Goal: Navigation & Orientation: Find specific page/section

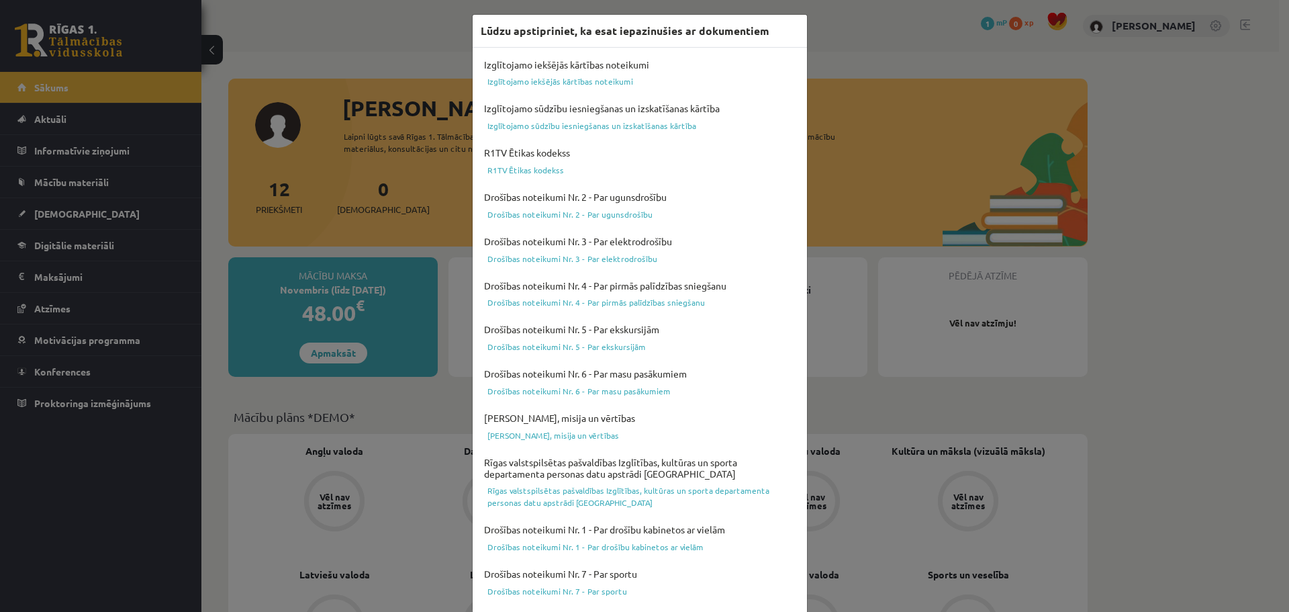
click at [1137, 369] on div "Lūdzu apstipriniet, ka esat iepazinušies ar dokumentiem Izglītojamo iekšējās kā…" at bounding box center [644, 306] width 1289 height 612
click at [1170, 383] on div "Lūdzu apstipriniet, ka esat iepazinušies ar dokumentiem Izglītojamo iekšējās kā…" at bounding box center [644, 306] width 1289 height 612
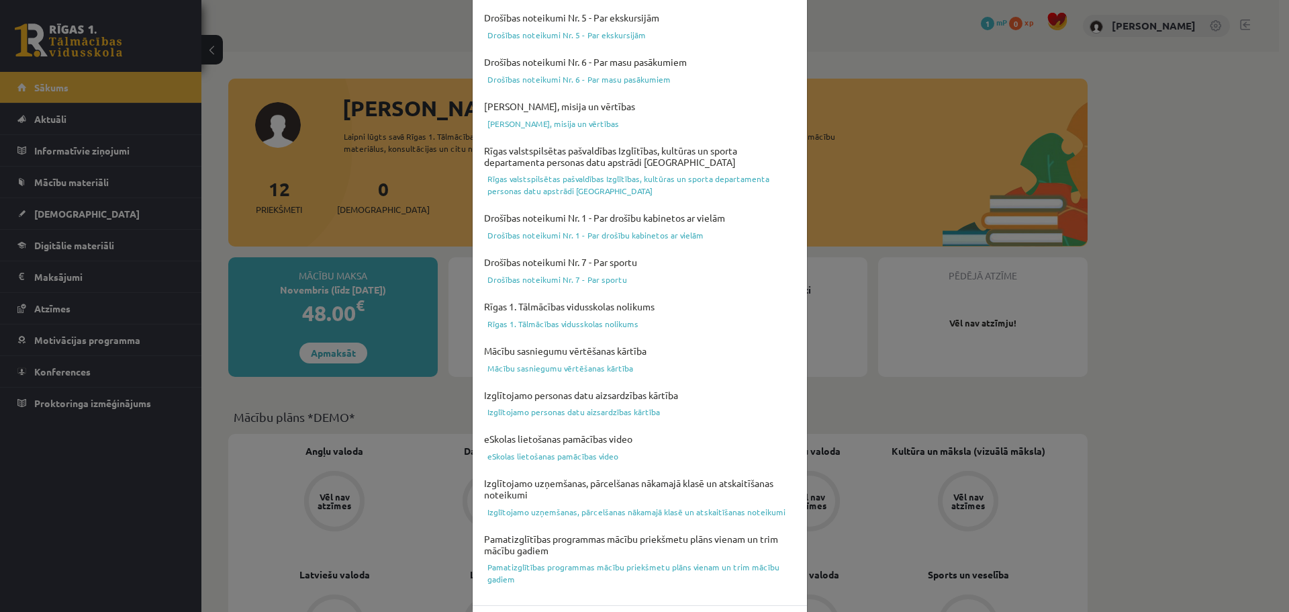
scroll to position [356, 0]
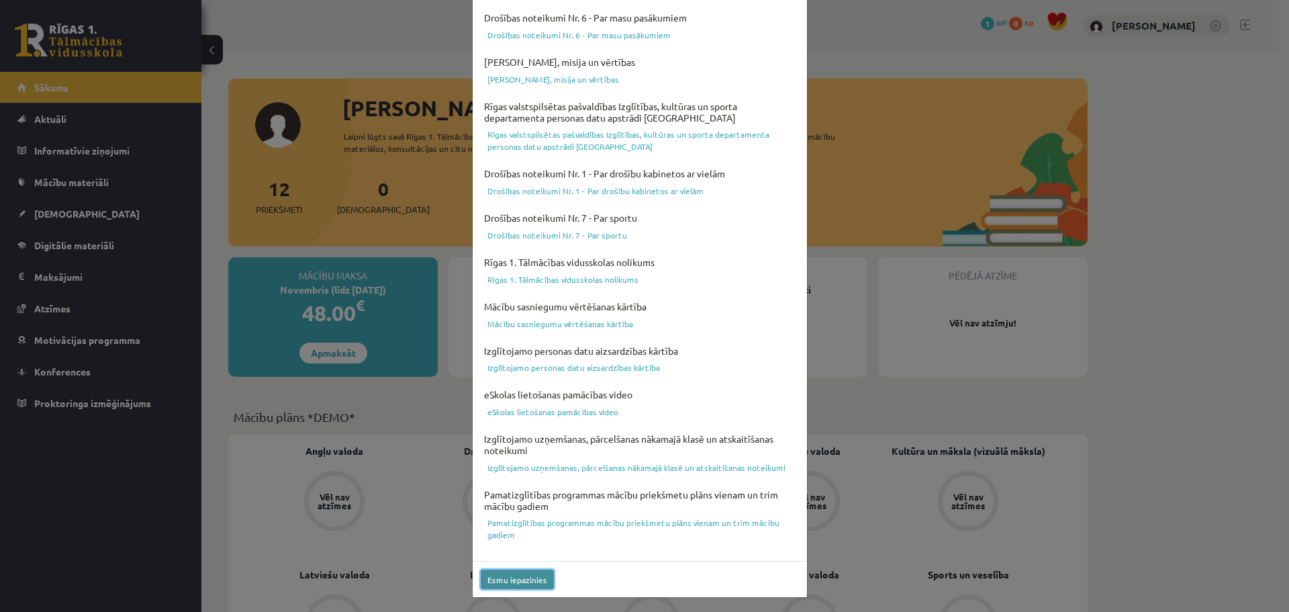
click at [516, 584] on button "Esmu iepazinies" at bounding box center [517, 578] width 73 height 19
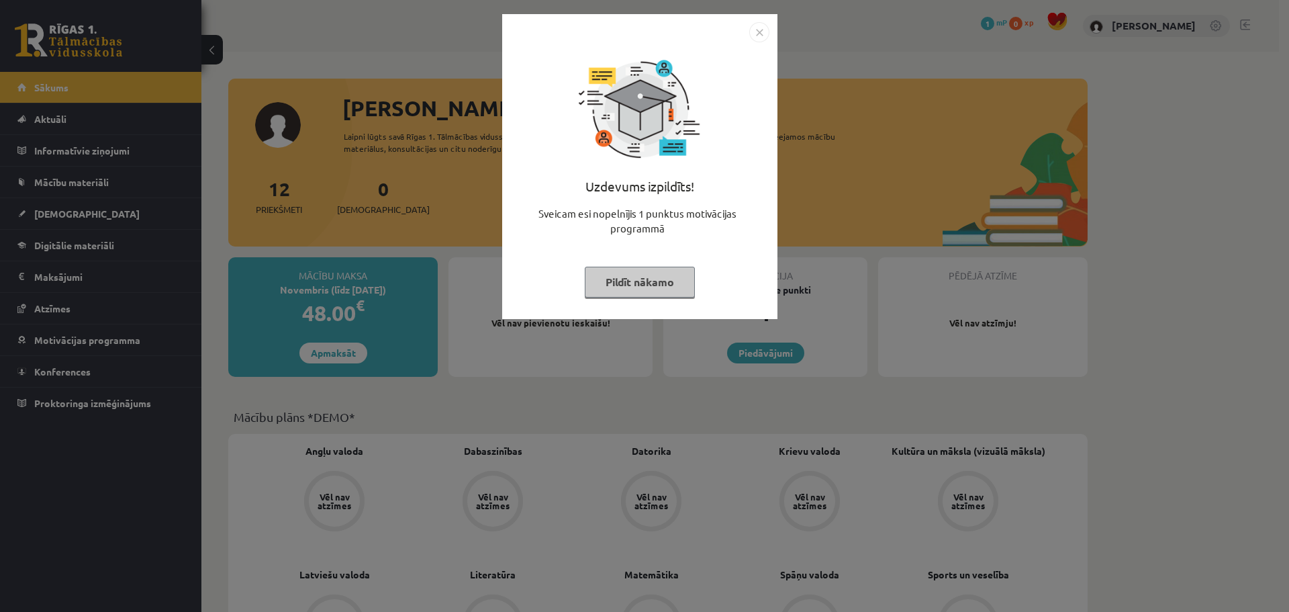
click at [676, 289] on button "Pildīt nākamo" at bounding box center [640, 282] width 110 height 31
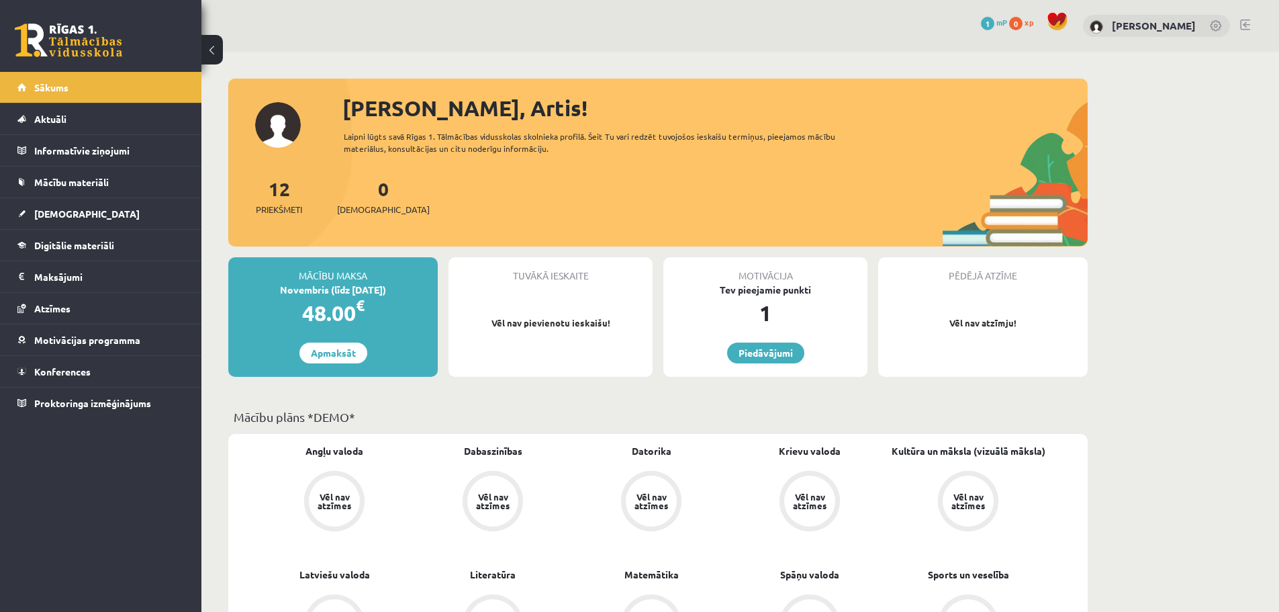
click at [349, 508] on div "Vēl nav atzīmes" at bounding box center [335, 500] width 38 height 17
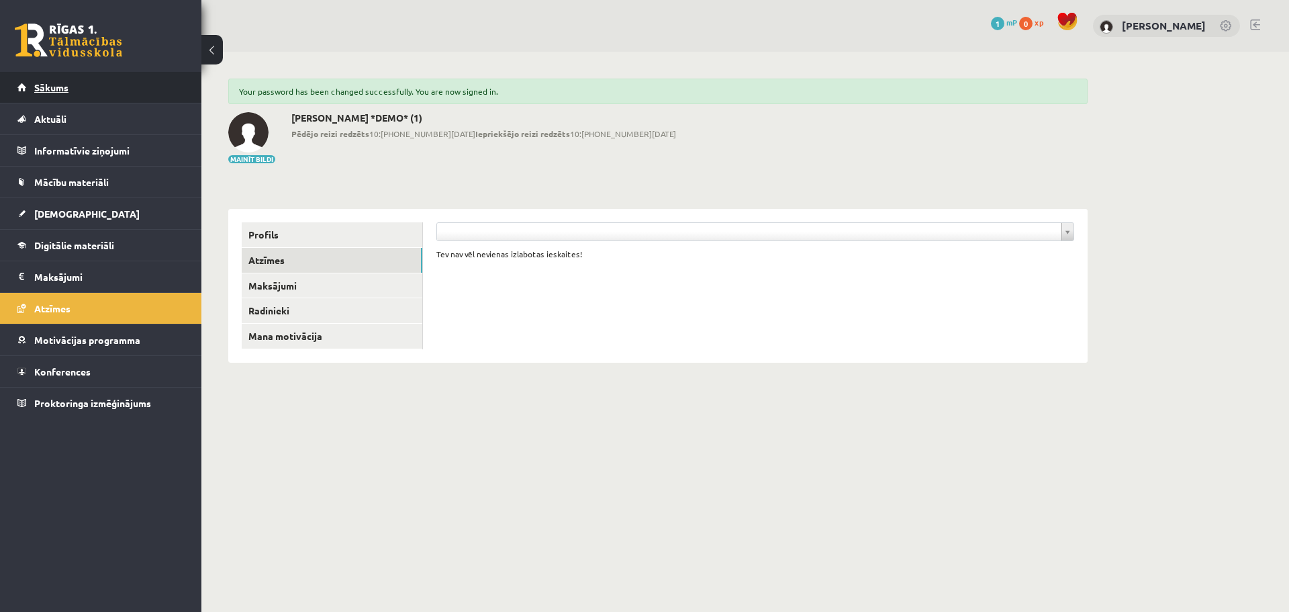
click at [129, 99] on link "Sākums" at bounding box center [100, 87] width 167 height 31
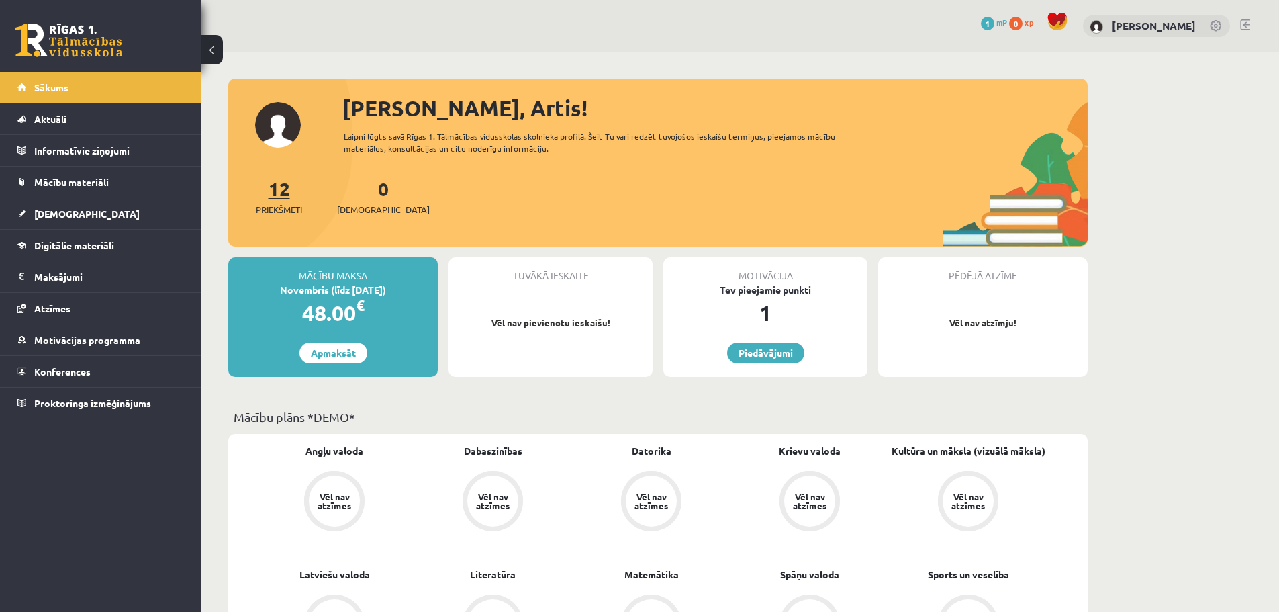
click at [281, 206] on span "Priekšmeti" at bounding box center [279, 209] width 46 height 13
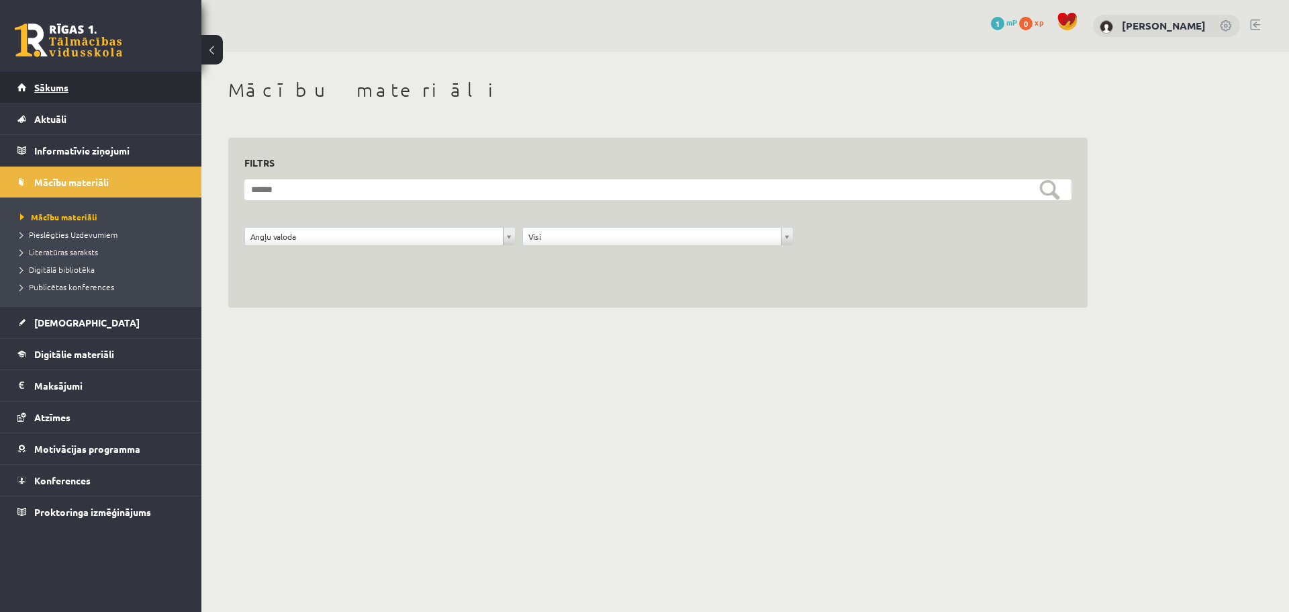
click at [113, 96] on link "Sākums" at bounding box center [100, 87] width 167 height 31
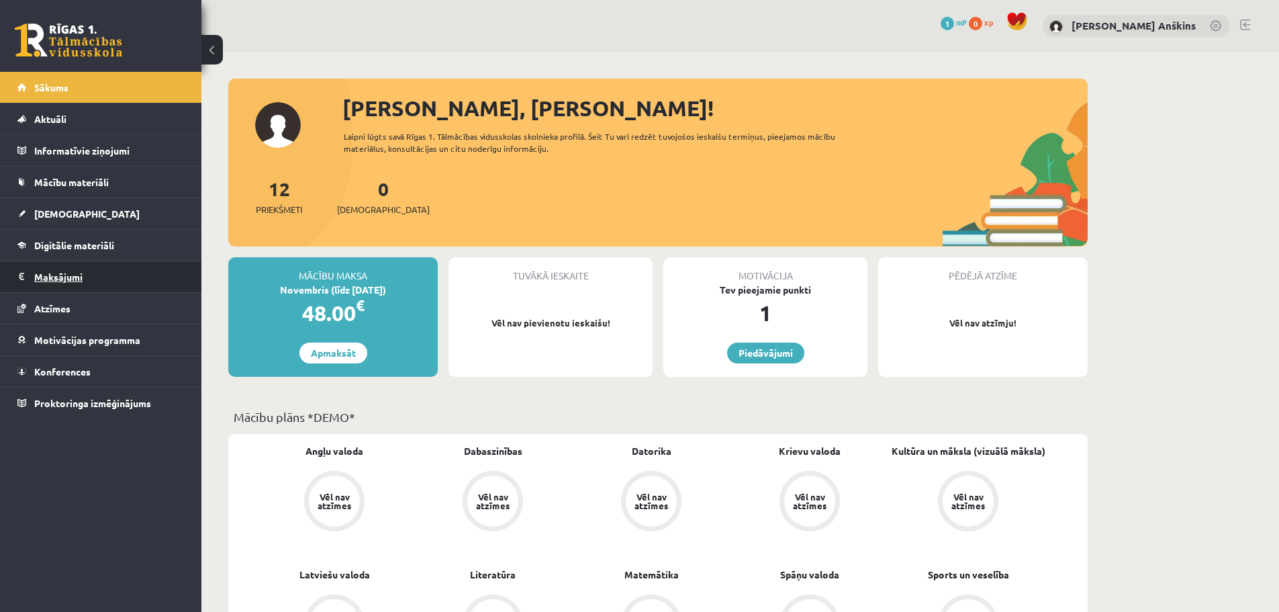
click at [65, 271] on legend "Maksājumi 0" at bounding box center [109, 276] width 150 height 31
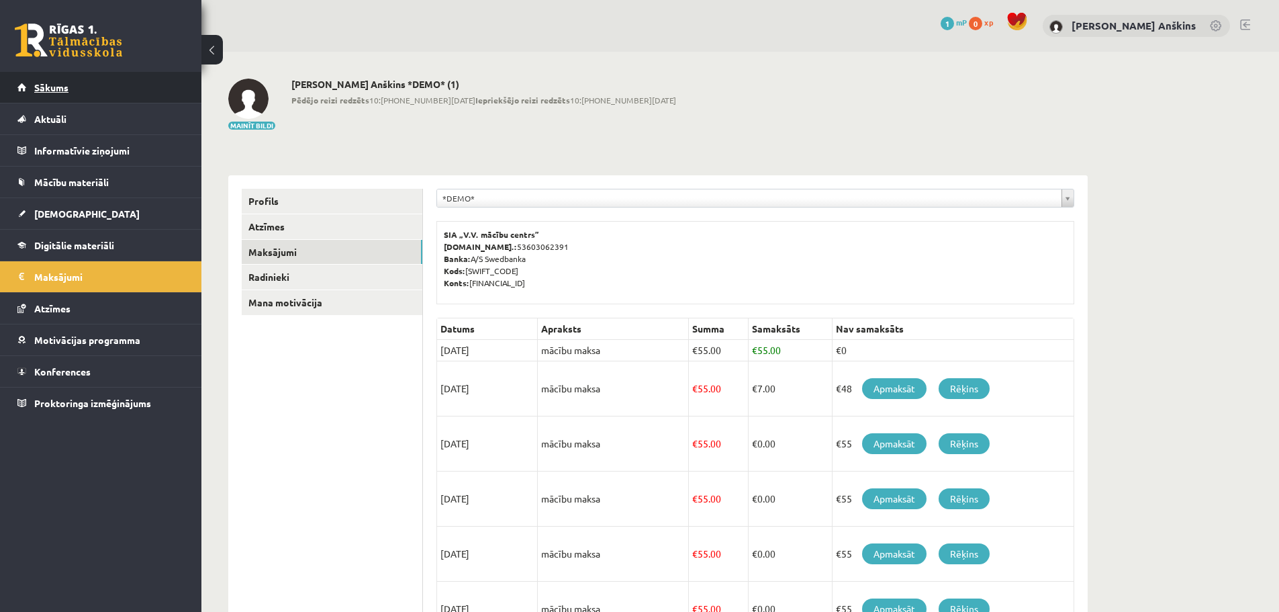
click at [126, 99] on link "Sākums" at bounding box center [100, 87] width 167 height 31
